Goal: Entertainment & Leisure: Browse casually

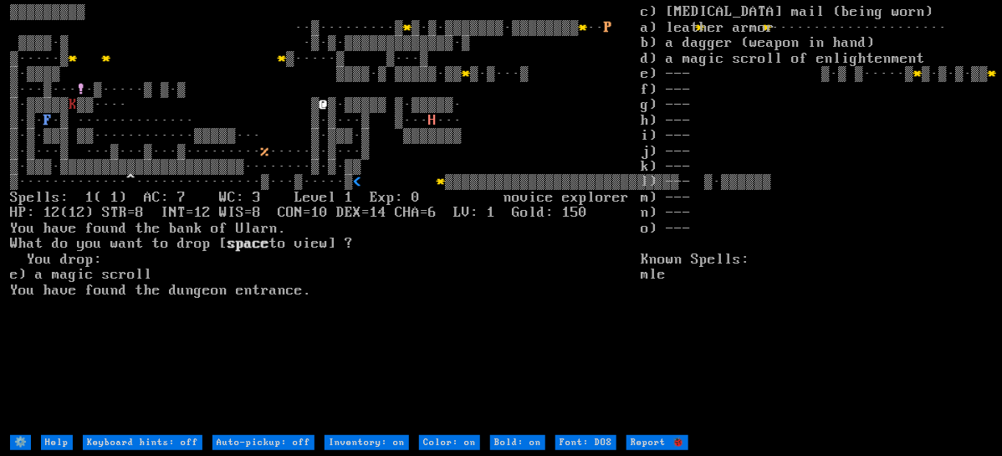
type off "Auto-pickup: on"
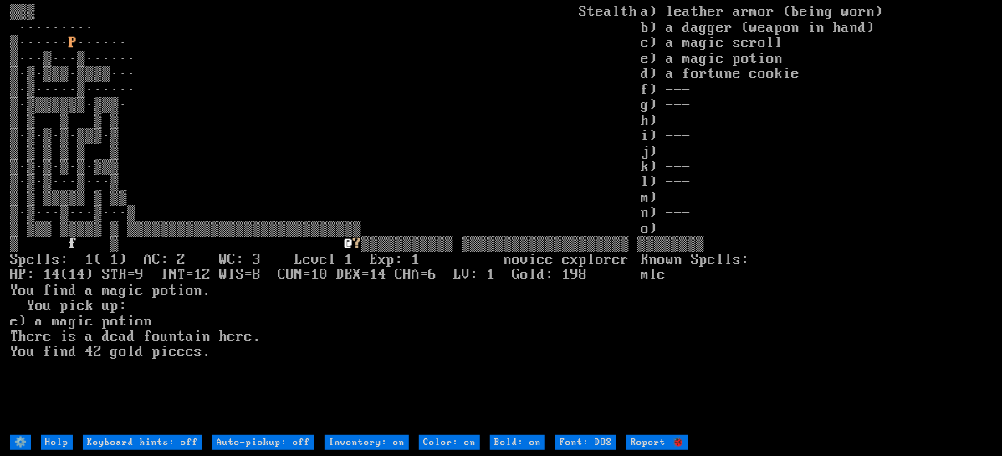
type off "Auto-pickup: on"
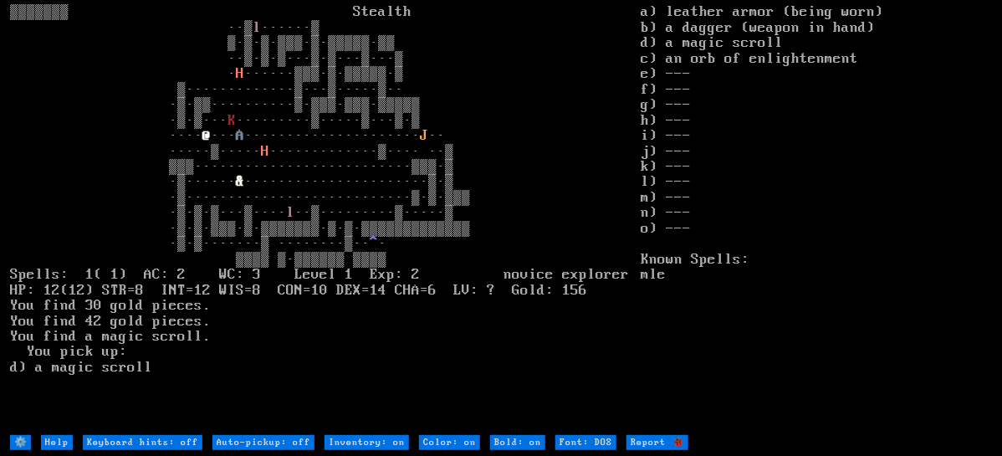
type off "Auto-pickup: on"
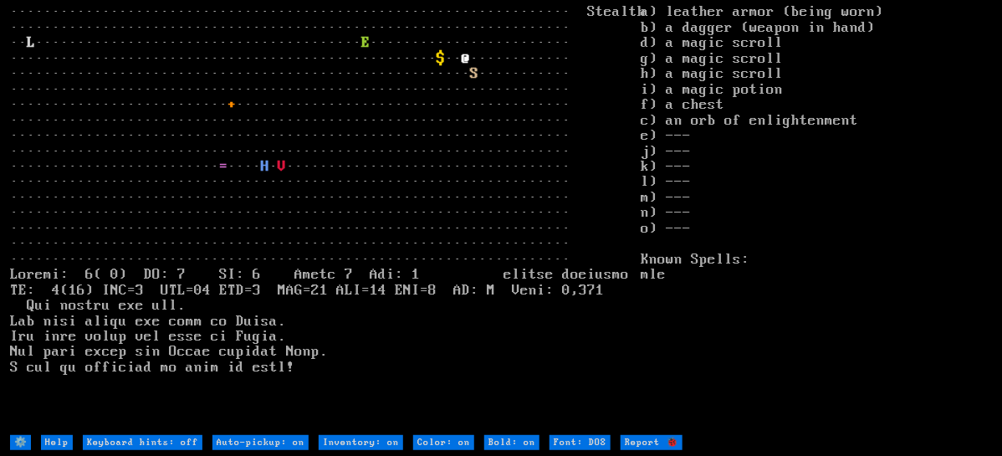
drag, startPoint x: 177, startPoint y: 157, endPoint x: 616, endPoint y: 173, distance: 439.3
click at [616, 173] on larn "··································································· Stealth ···…" at bounding box center [325, 218] width 631 height 428
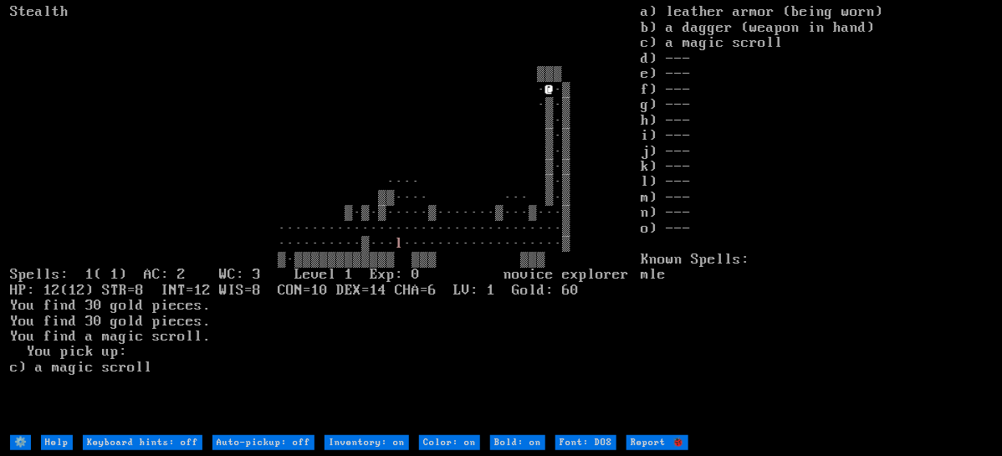
type off "Auto-pickup: on"
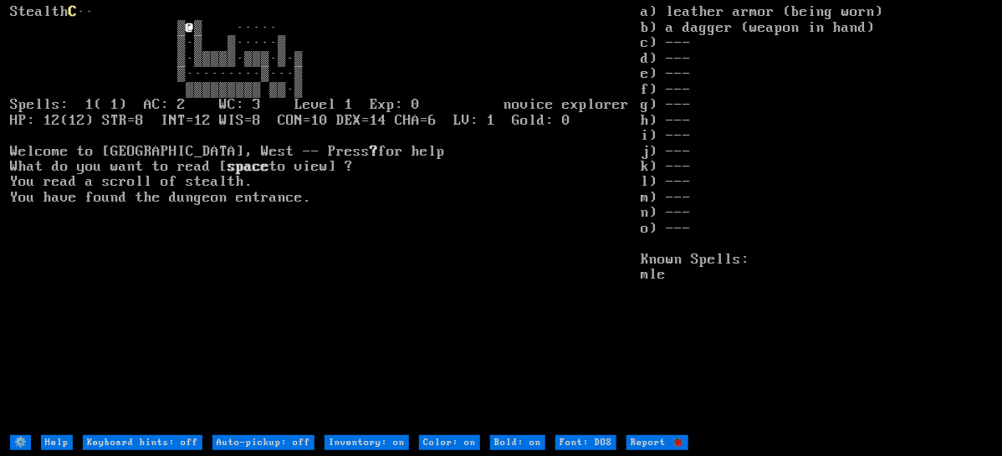
type off "Auto-pickup: on"
